Goal: Task Accomplishment & Management: Use online tool/utility

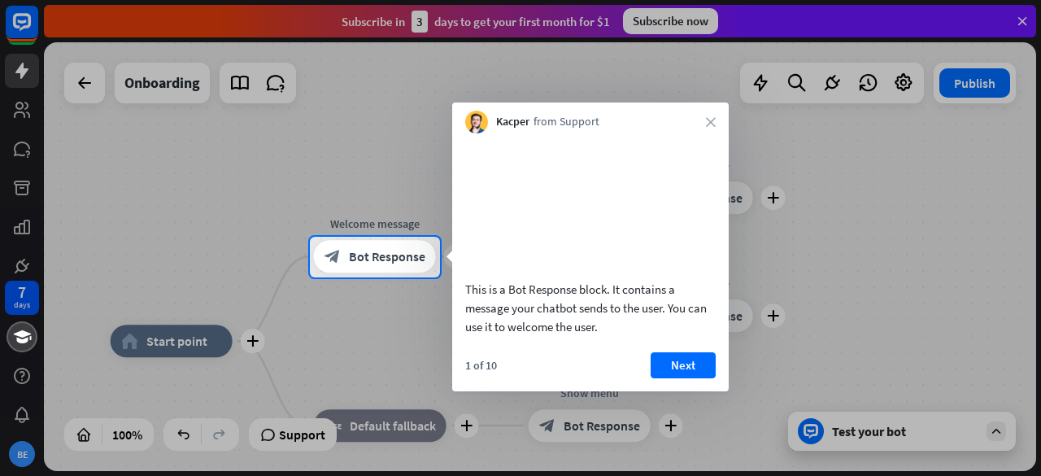
click at [710, 123] on icon "close" at bounding box center [711, 122] width 10 height 10
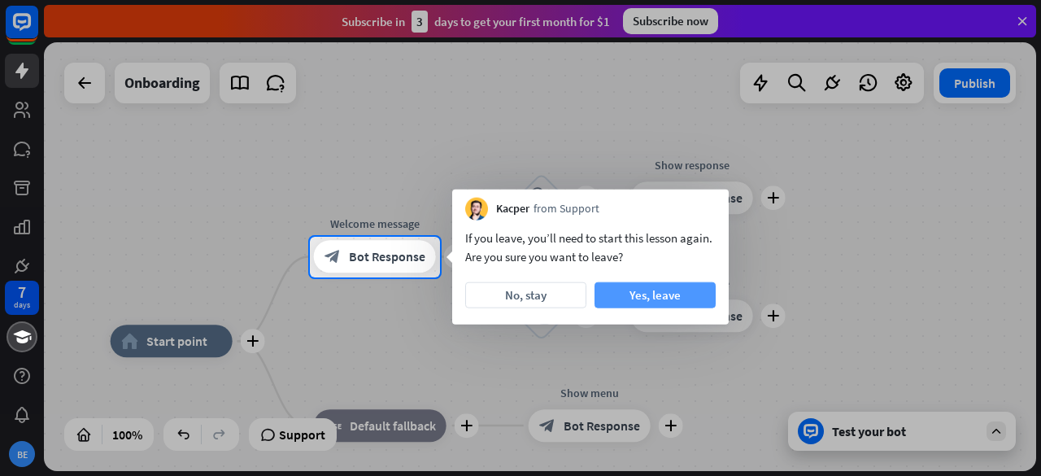
click at [637, 299] on button "Yes, leave" at bounding box center [654, 295] width 121 height 26
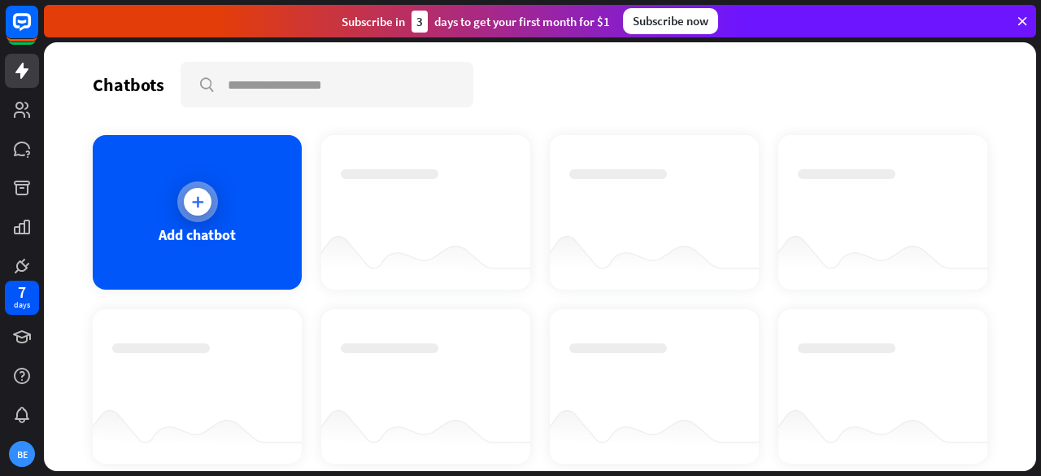
click at [238, 239] on div "Add chatbot" at bounding box center [197, 212] width 209 height 154
